Goal: Task Accomplishment & Management: Manage account settings

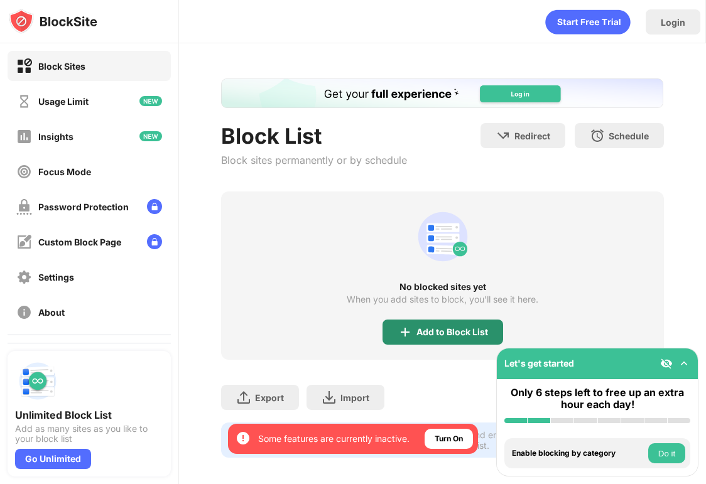
click at [433, 337] on div "Add to Block List" at bounding box center [443, 332] width 121 height 25
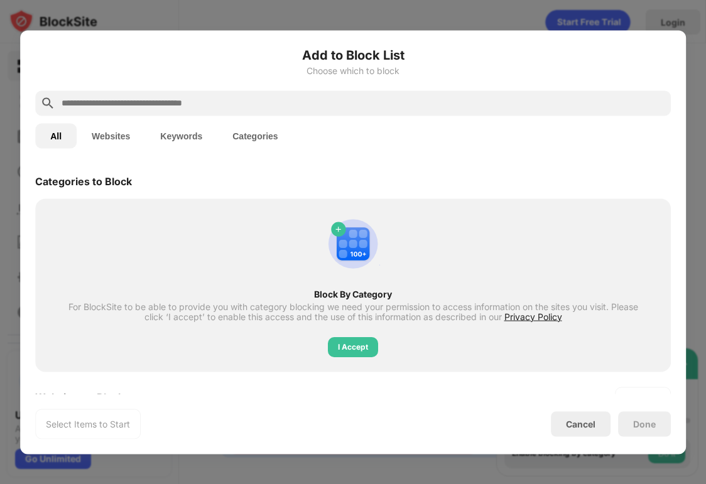
click at [392, 94] on div at bounding box center [353, 102] width 636 height 25
click at [392, 102] on input "text" at bounding box center [363, 103] width 606 height 15
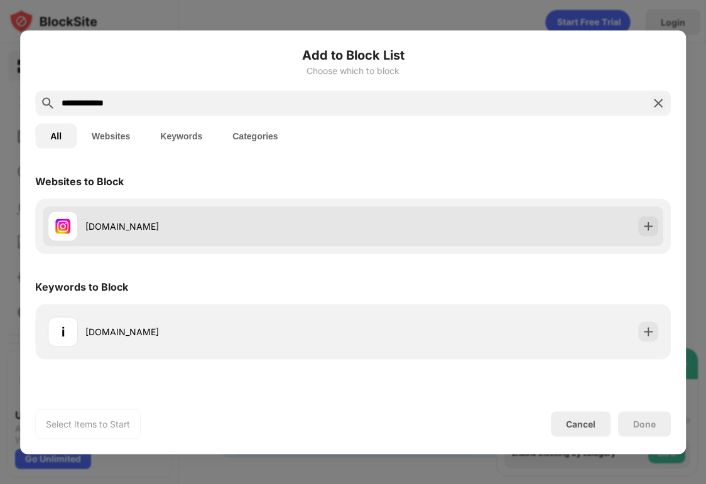
type input "**********"
click at [384, 207] on div "instagram.com" at bounding box center [353, 226] width 621 height 40
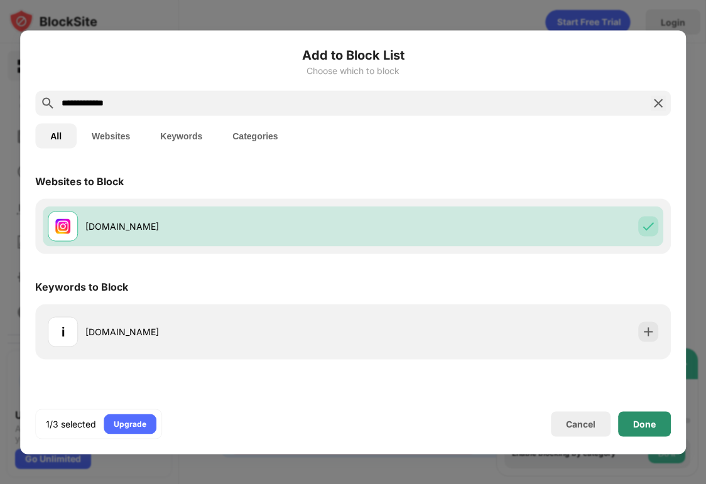
click at [623, 426] on div "Done" at bounding box center [644, 424] width 53 height 25
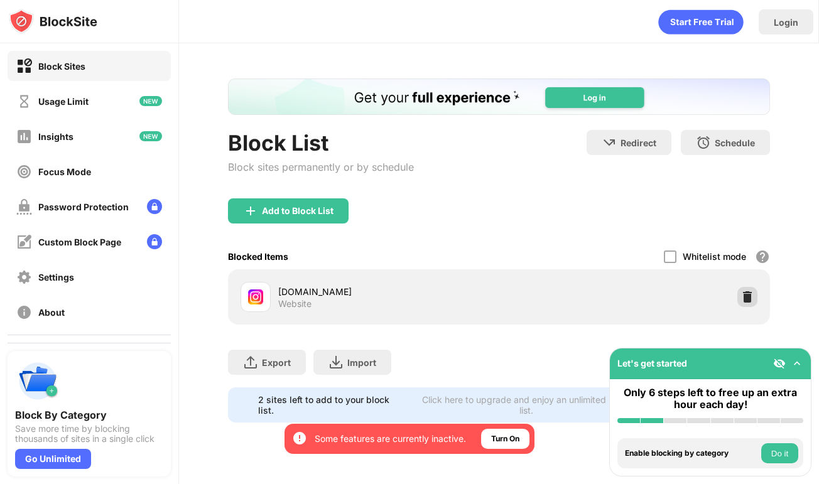
click at [743, 291] on img at bounding box center [747, 297] width 13 height 13
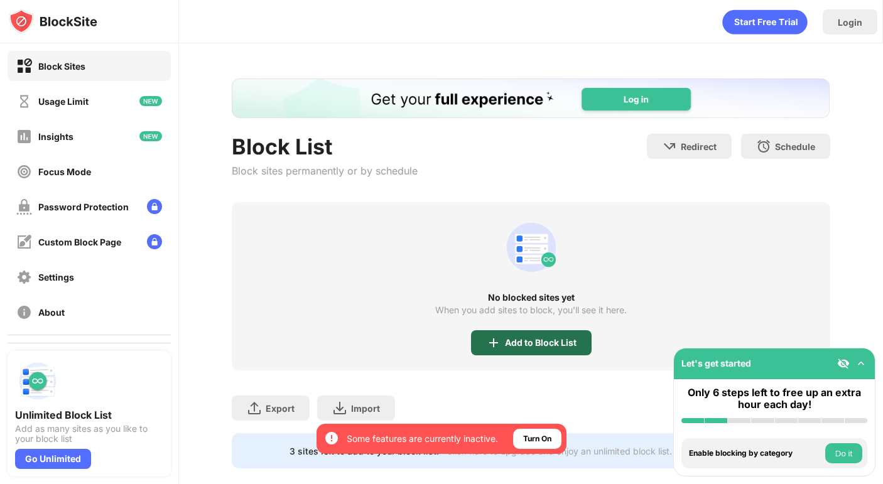
click at [547, 349] on div "Add to Block List" at bounding box center [531, 343] width 121 height 25
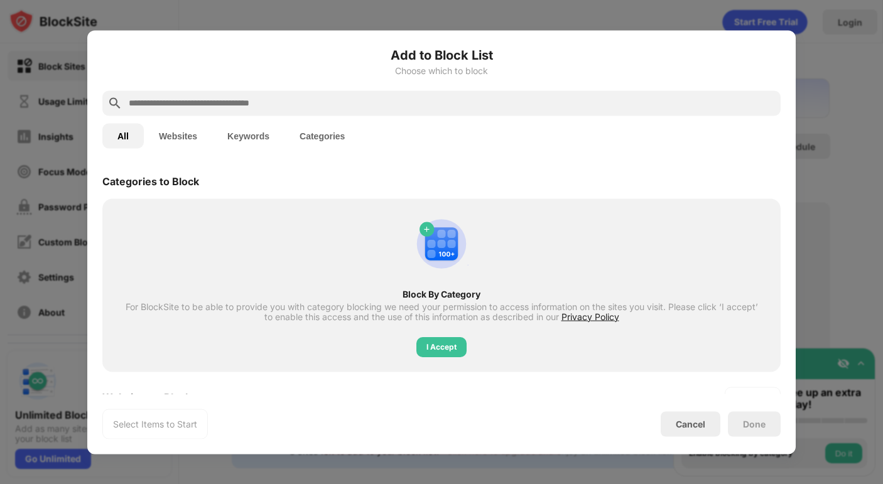
click at [515, 102] on input "text" at bounding box center [452, 103] width 648 height 15
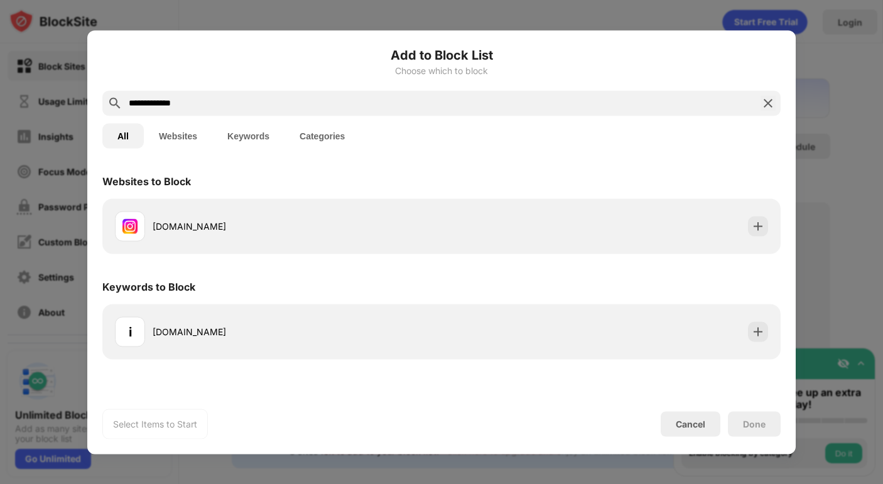
type input "**********"
click at [484, 205] on div "instagram.com" at bounding box center [441, 226] width 679 height 55
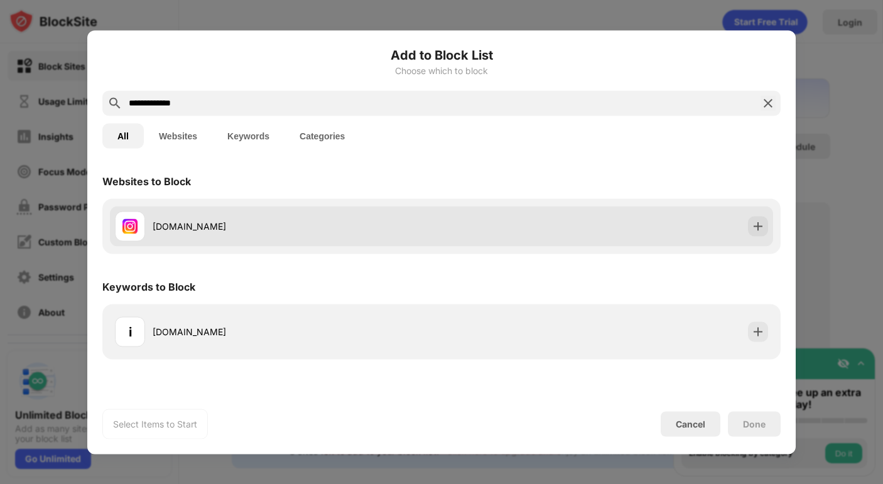
click at [485, 222] on div "instagram.com" at bounding box center [442, 226] width 664 height 40
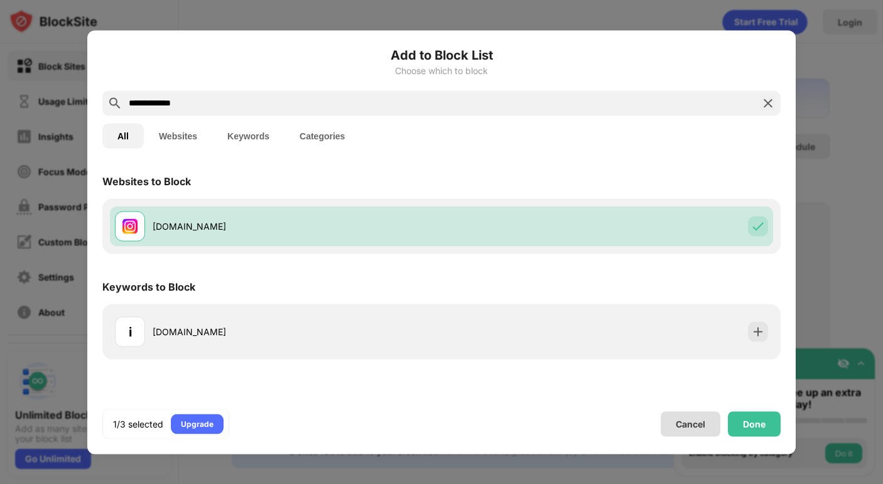
click at [761, 422] on div "Done" at bounding box center [754, 424] width 23 height 10
